Goal: Task Accomplishment & Management: Manage account settings

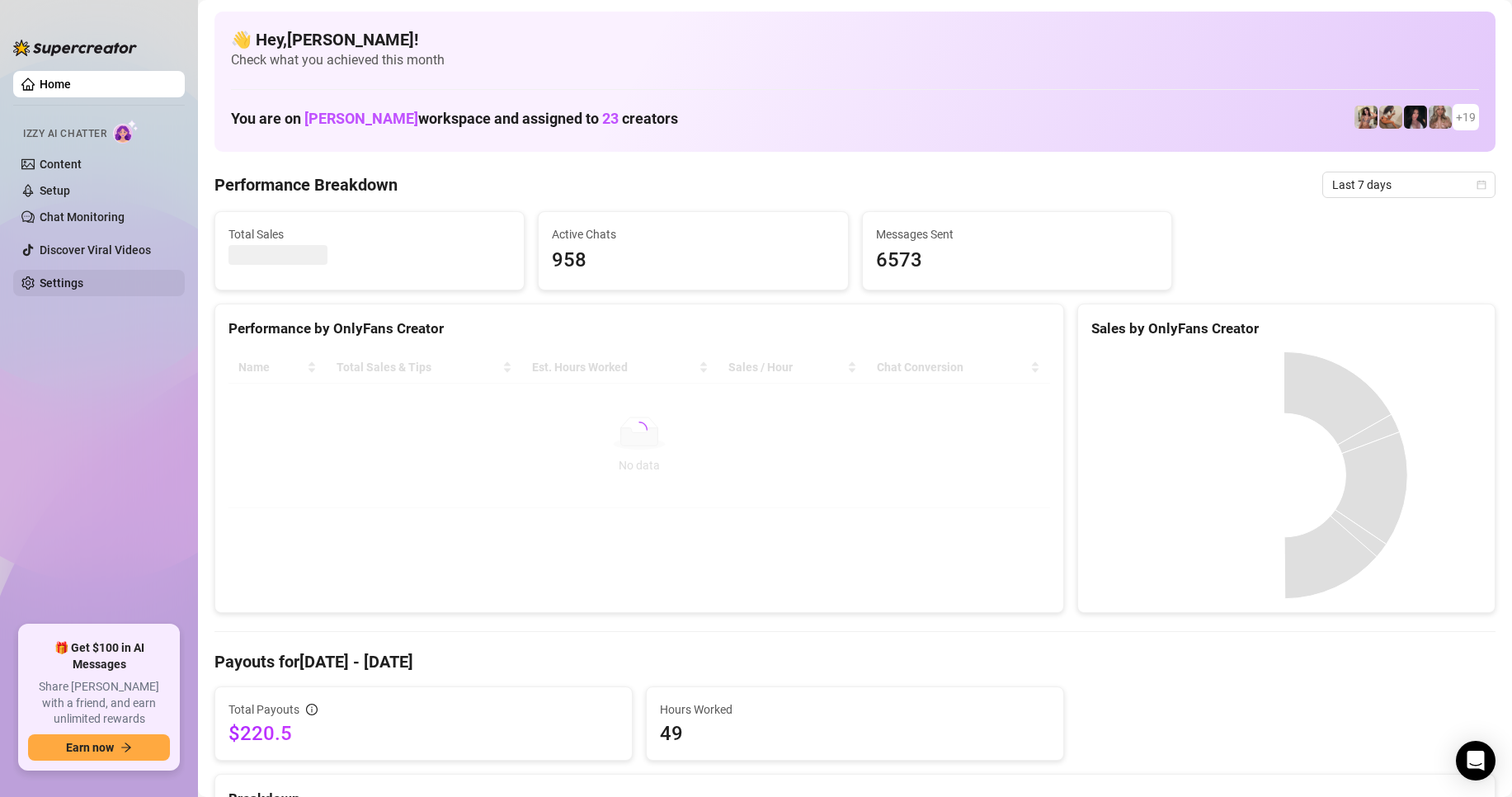
click at [40, 281] on link "Settings" at bounding box center [61, 283] width 43 height 14
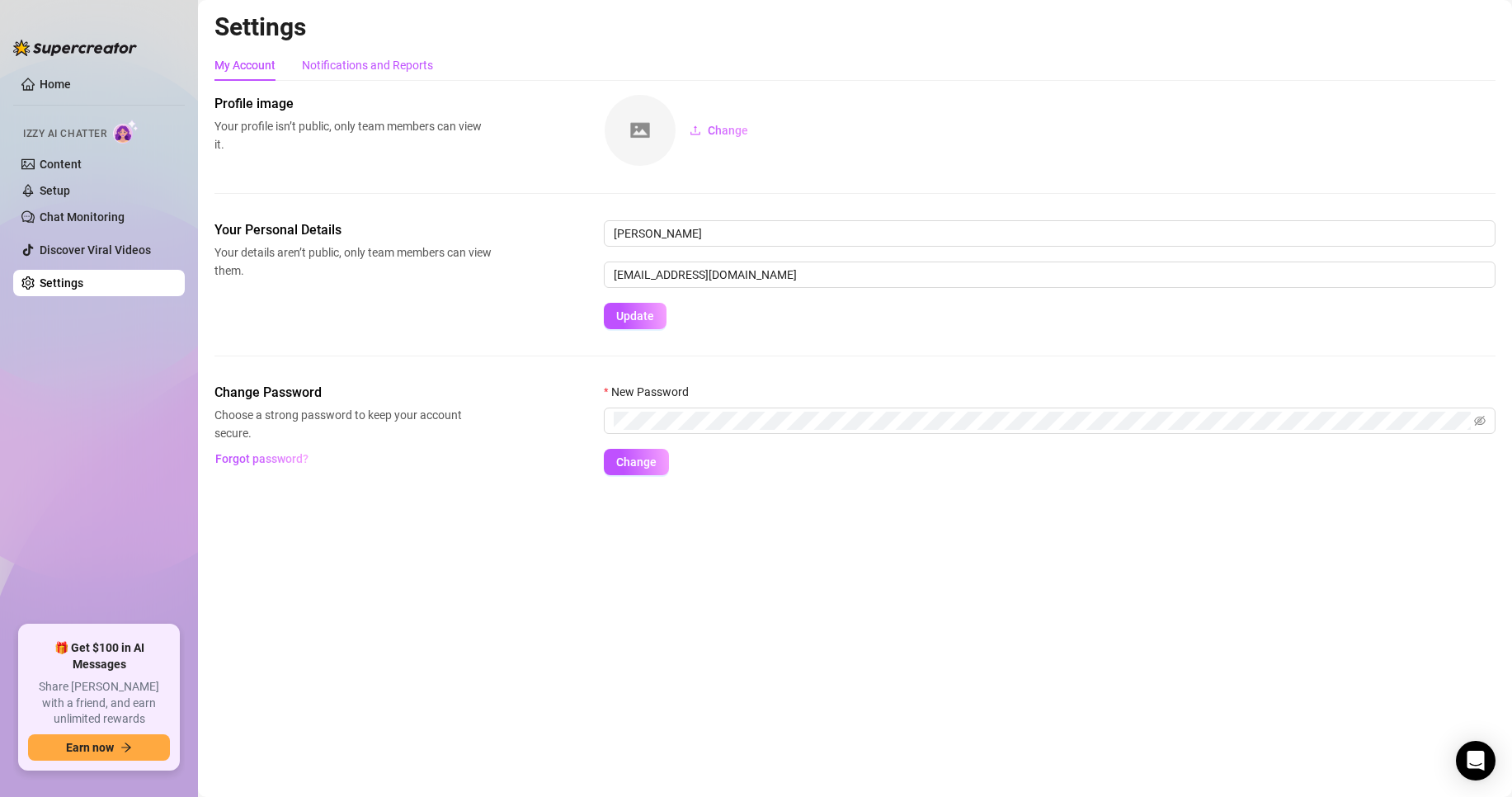
click at [400, 72] on div "Notifications and Reports" at bounding box center [368, 65] width 131 height 18
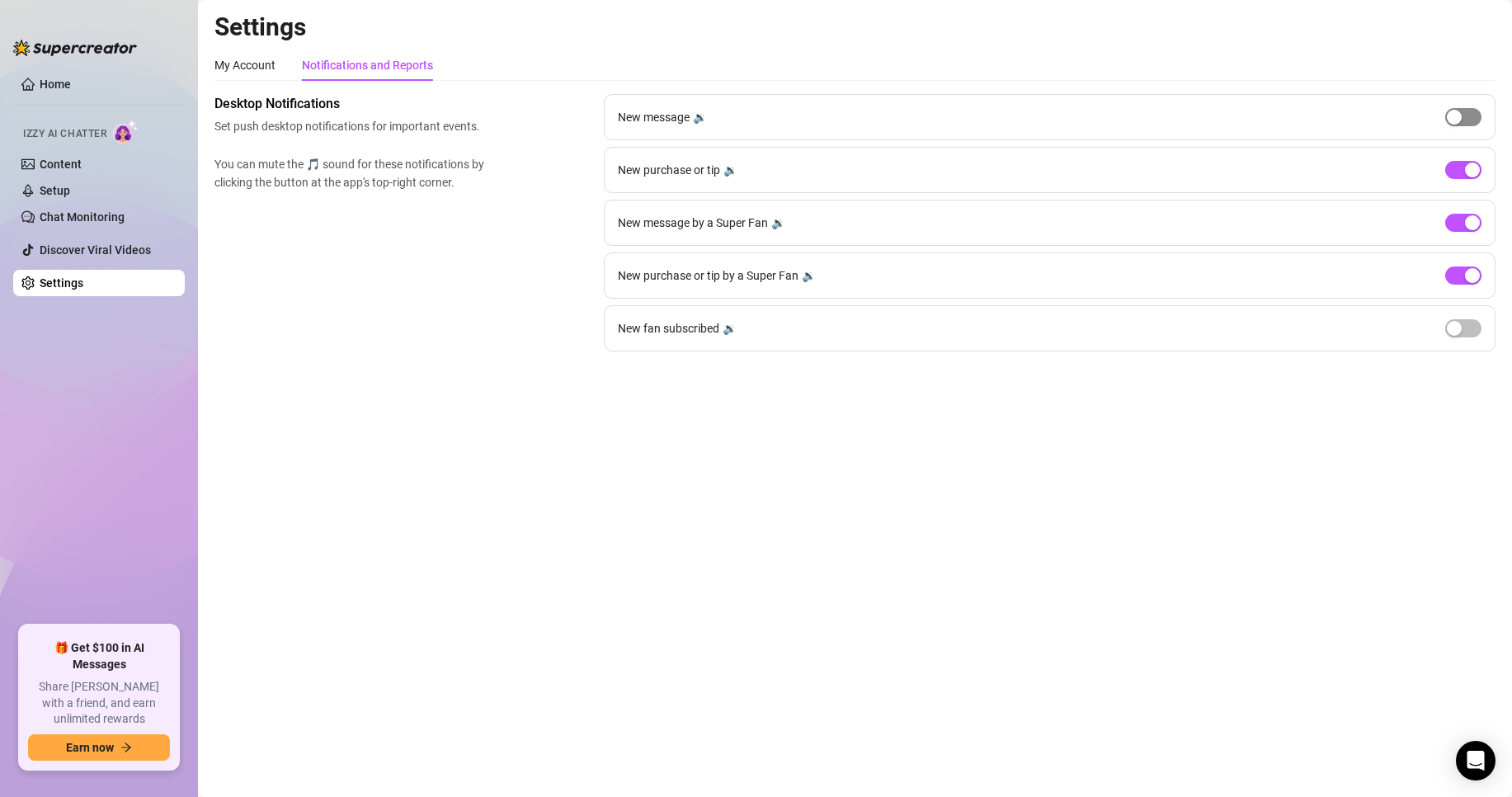
click at [1459, 118] on div "button" at bounding box center [1454, 117] width 14 height 14
click at [1462, 330] on button "button" at bounding box center [1464, 327] width 37 height 18
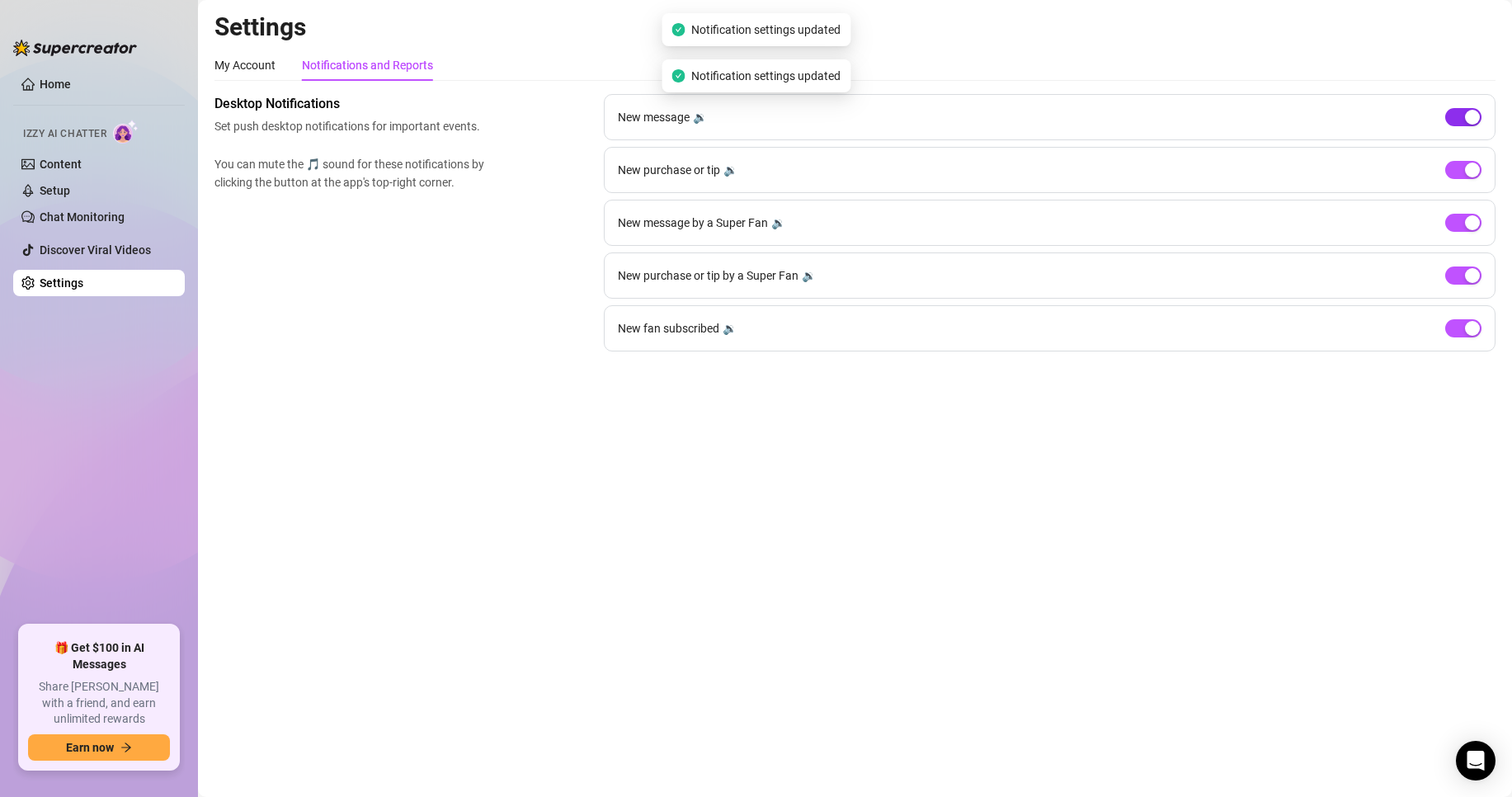
click at [1470, 124] on div "button" at bounding box center [1472, 117] width 14 height 14
click at [1471, 330] on div "button" at bounding box center [1472, 327] width 14 height 14
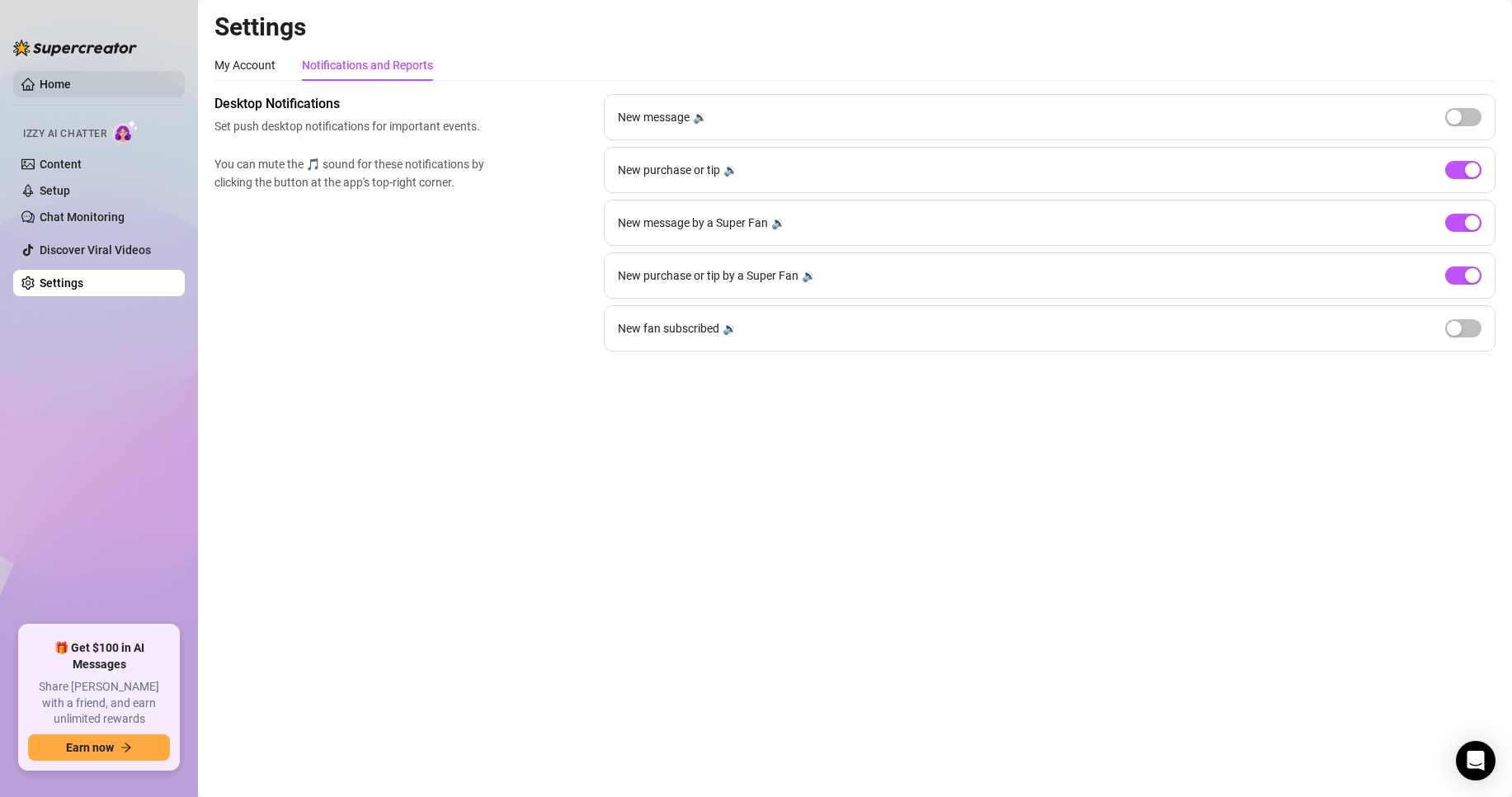
click at [71, 80] on link "Home" at bounding box center [55, 84] width 31 height 14
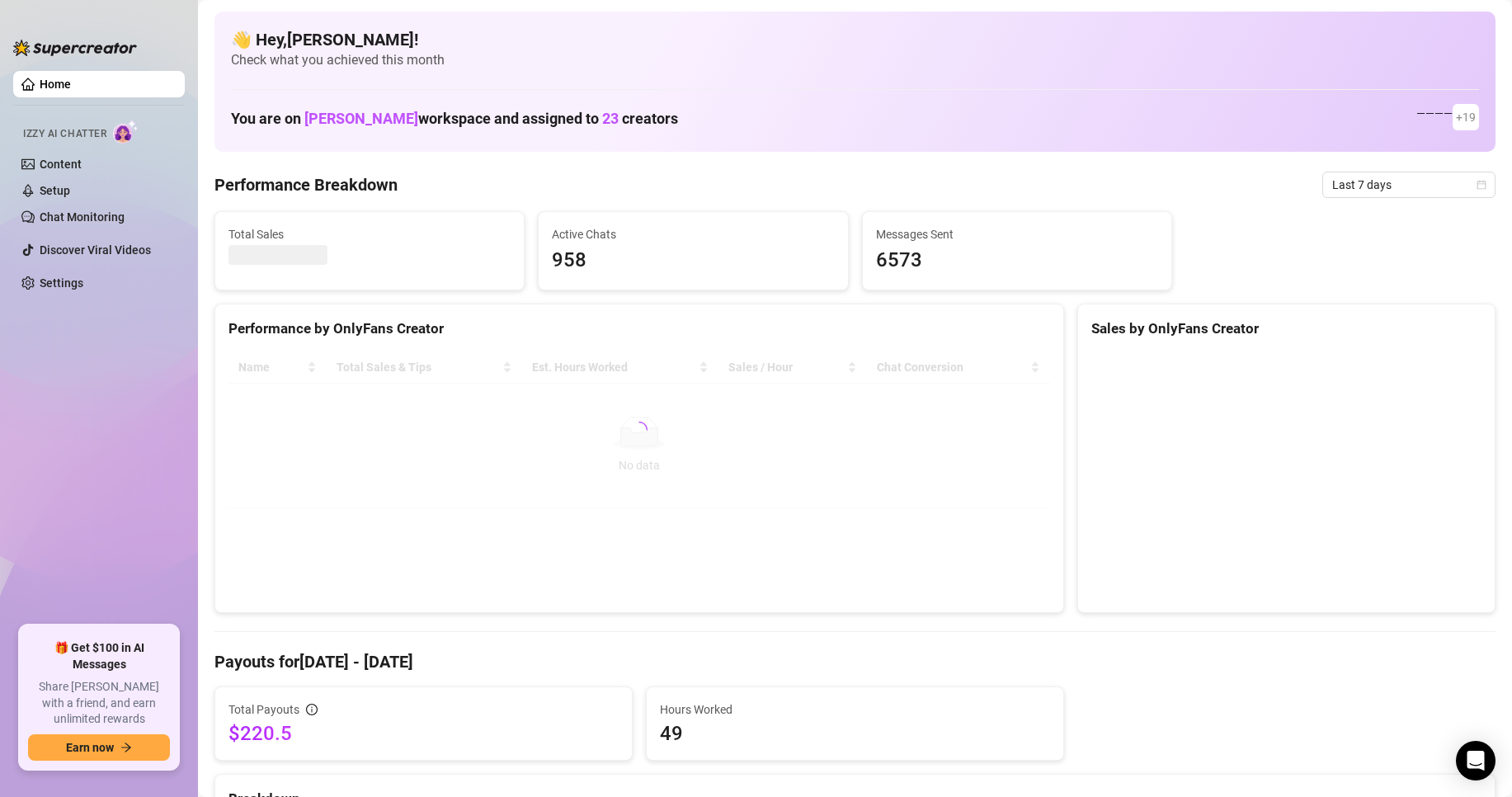
click at [1360, 178] on span "Last 7 days" at bounding box center [1409, 185] width 154 height 25
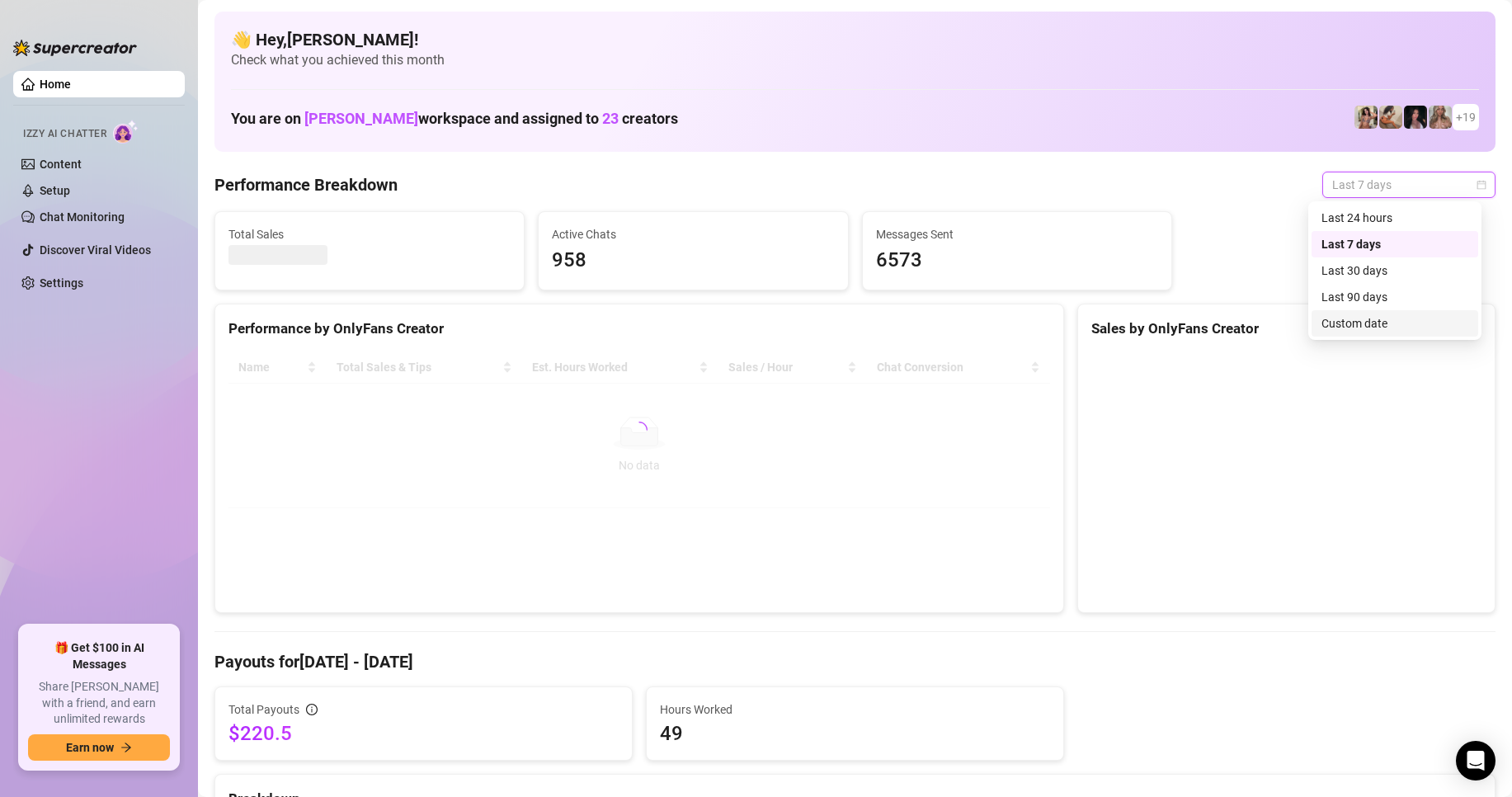
click at [1354, 324] on div "Custom date" at bounding box center [1395, 323] width 147 height 18
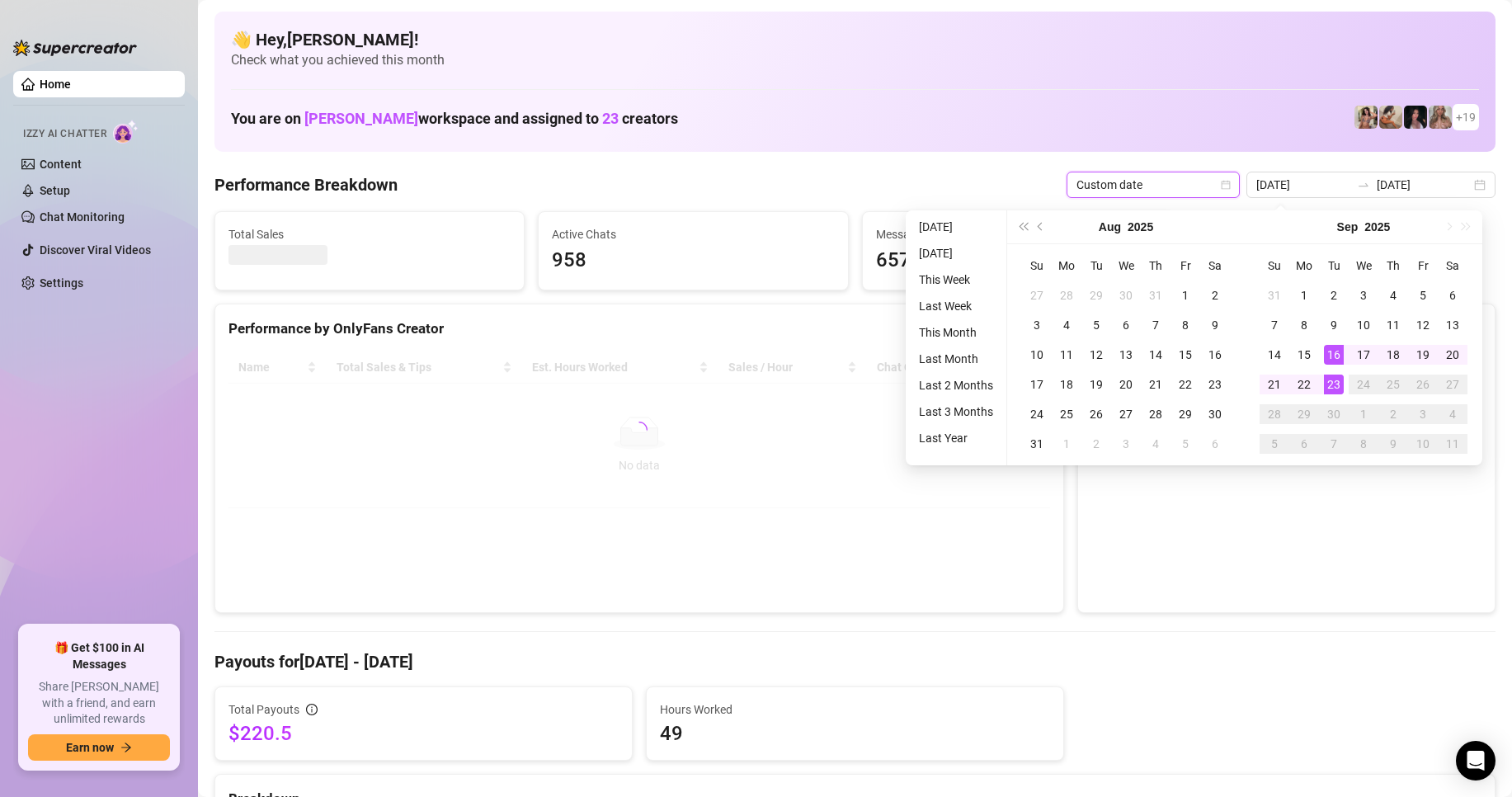
type input "[DATE]"
click at [1340, 385] on div "23" at bounding box center [1334, 384] width 19 height 19
click at [1339, 385] on div "23" at bounding box center [1334, 384] width 19 height 19
type input "[DATE]"
